Goal: Task Accomplishment & Management: Use online tool/utility

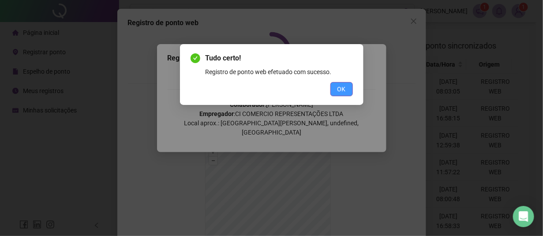
click at [346, 82] on button "OK" at bounding box center [341, 89] width 22 height 14
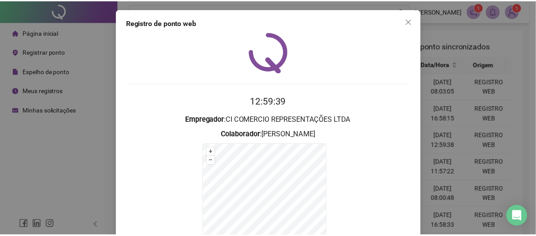
scroll to position [86, 0]
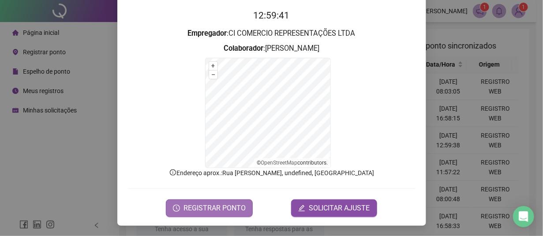
click at [194, 208] on span "REGISTRAR PONTO" at bounding box center [214, 208] width 62 height 11
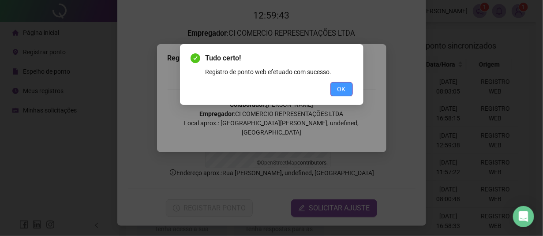
click at [336, 84] on button "OK" at bounding box center [341, 89] width 22 height 14
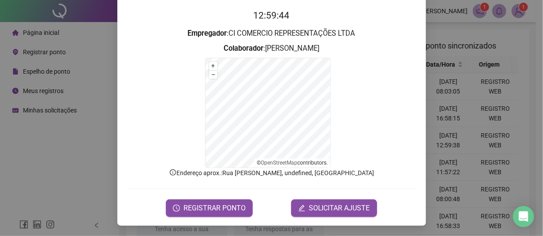
click at [15, 162] on div "Registro de ponto web 12:59:44 Empregador : CI COMERCIO REPRESENTAÇÕES LTDA Col…" at bounding box center [271, 118] width 543 height 236
